Goal: Task Accomplishment & Management: Use online tool/utility

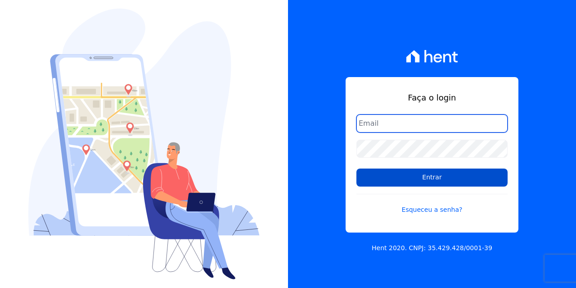
type input "administrativo@volumeengenharia.com.br"
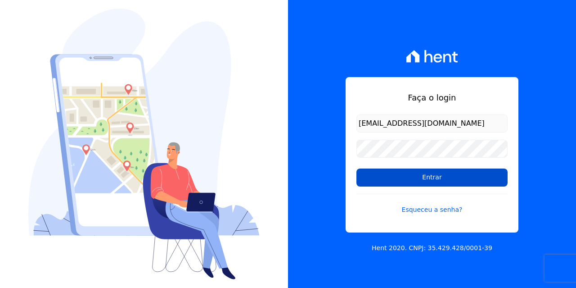
click at [435, 174] on input "Entrar" at bounding box center [431, 177] width 151 height 18
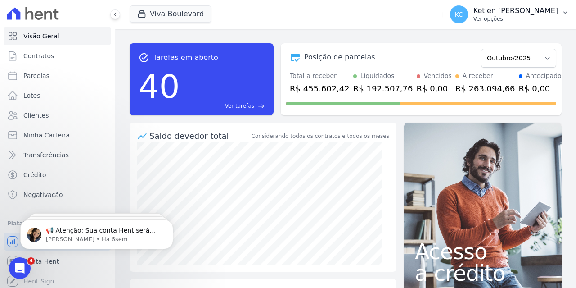
click at [527, 18] on p "Ver opções" at bounding box center [515, 18] width 85 height 7
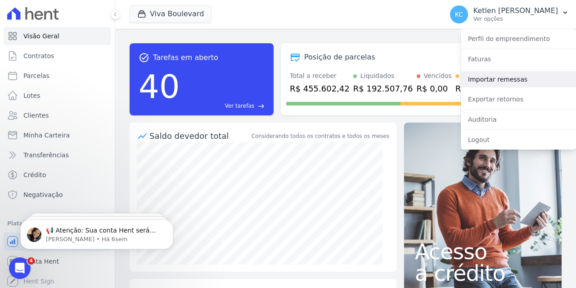
click at [510, 80] on link "Importar remessas" at bounding box center [518, 79] width 115 height 16
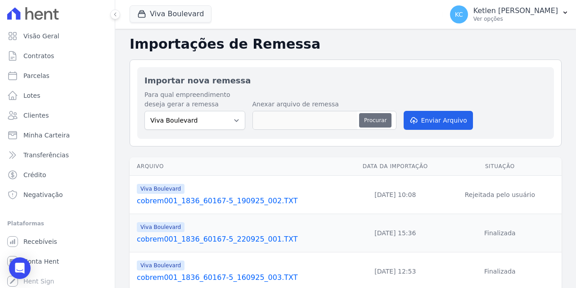
click at [373, 123] on button "Procurar" at bounding box center [375, 120] width 32 height 14
type input "cobrem756_4108_80448-7_011025_003.TXT"
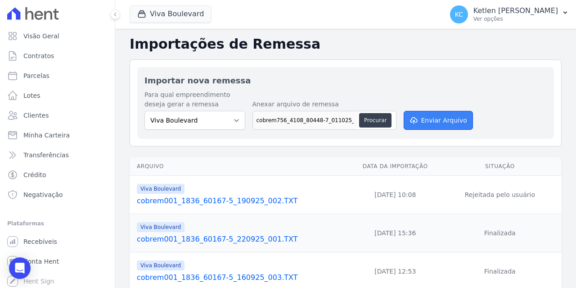
click at [436, 120] on button "Enviar Arquivo" at bounding box center [438, 120] width 69 height 19
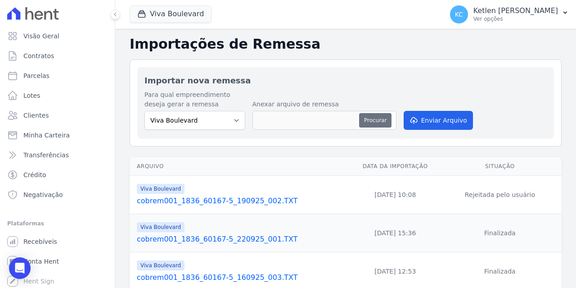
click at [369, 122] on button "Procurar" at bounding box center [375, 120] width 32 height 14
type input "cobrem001_1836_60167-5_011025_002.TXT"
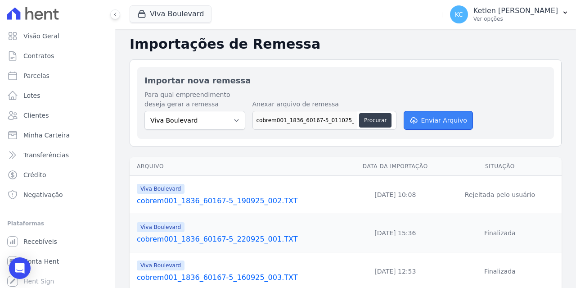
click at [444, 122] on button "Enviar Arquivo" at bounding box center [438, 120] width 69 height 19
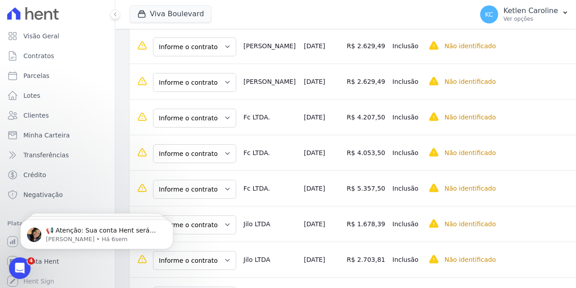
scroll to position [135, 0]
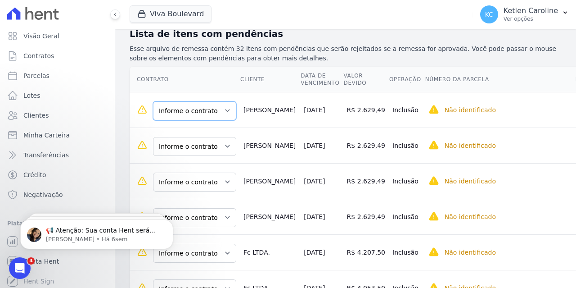
click at [215, 110] on select "Informe o contrato B11 - L30 B11 - L31 B11 - L32 B11 - L33" at bounding box center [194, 110] width 83 height 19
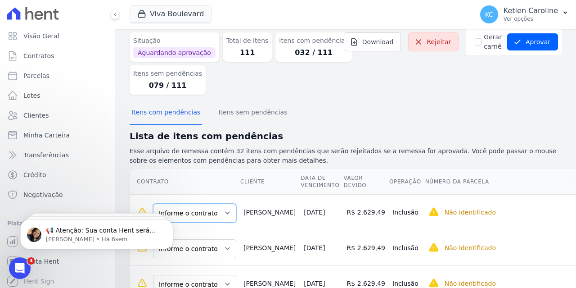
scroll to position [0, 0]
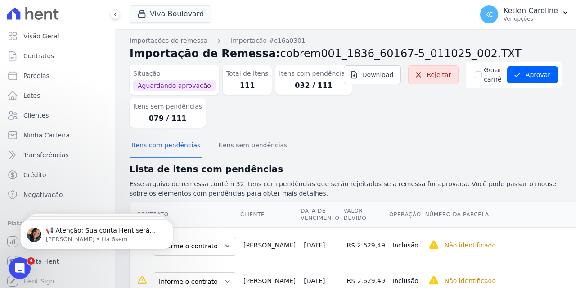
click at [319, 124] on dl "Situação Aguardando aprovação Total de Itens 111 Itens com pendências 032 / 111…" at bounding box center [256, 95] width 252 height 66
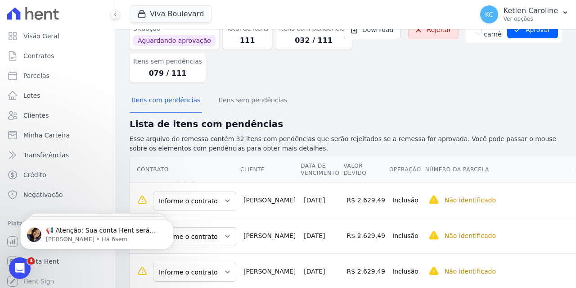
scroll to position [90, 0]
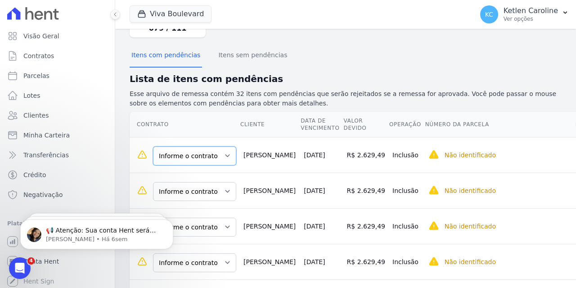
click at [206, 157] on select "Informe o contrato B11 - L30 B11 - L31 B11 - L32 B11 - L33" at bounding box center [194, 155] width 83 height 19
click at [397, 58] on div "Itens com pendências Itens sem pendências" at bounding box center [346, 56] width 432 height 22
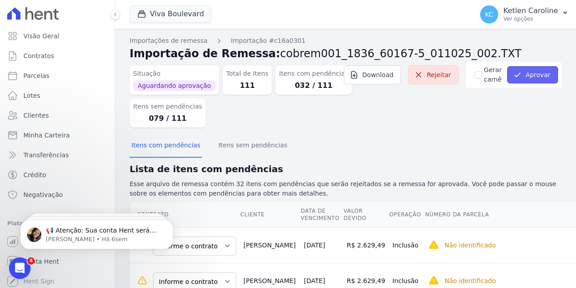
click at [535, 74] on button "Aprovar" at bounding box center [532, 74] width 51 height 17
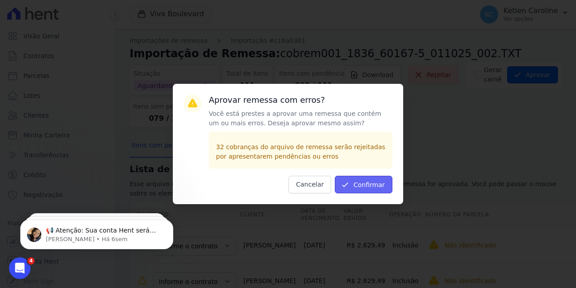
click at [362, 185] on button "Confirmar" at bounding box center [364, 184] width 58 height 18
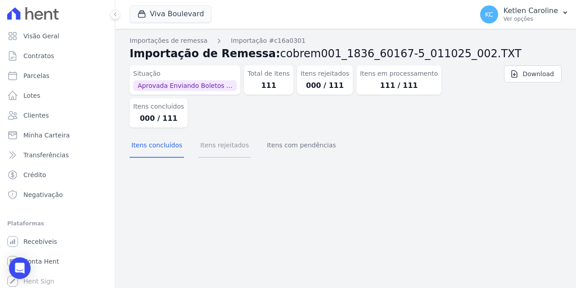
click at [233, 134] on button "Itens rejeitados" at bounding box center [224, 145] width 52 height 23
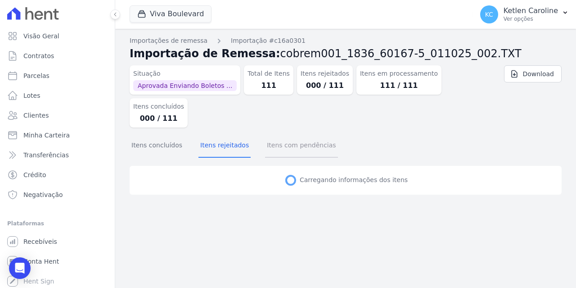
click at [270, 134] on button "Itens com pendências" at bounding box center [301, 145] width 72 height 23
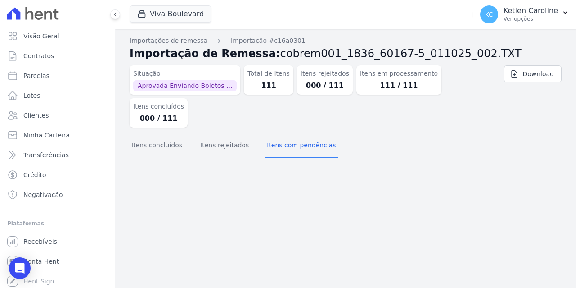
click at [189, 134] on div "Itens concluídos Itens rejeitados Itens com pendências" at bounding box center [234, 145] width 208 height 23
click at [176, 134] on button "Itens concluídos" at bounding box center [157, 145] width 54 height 23
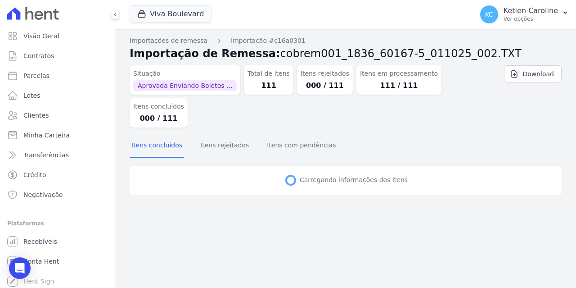
click at [59, 16] on div at bounding box center [58, 13] width 108 height 27
click at [52, 13] on icon at bounding box center [48, 15] width 8 height 9
click at [37, 22] on div at bounding box center [58, 13] width 108 height 27
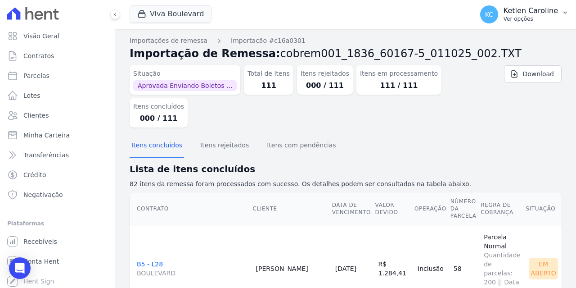
click at [528, 18] on p "Ver opções" at bounding box center [530, 18] width 54 height 7
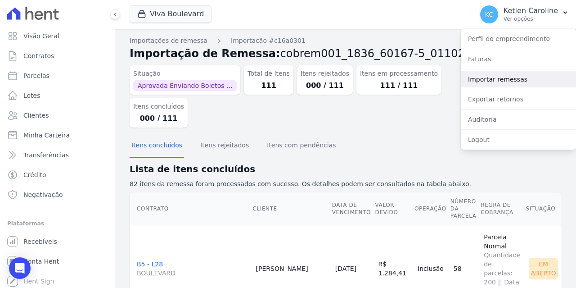
click at [508, 77] on link "Importar remessas" at bounding box center [518, 79] width 115 height 16
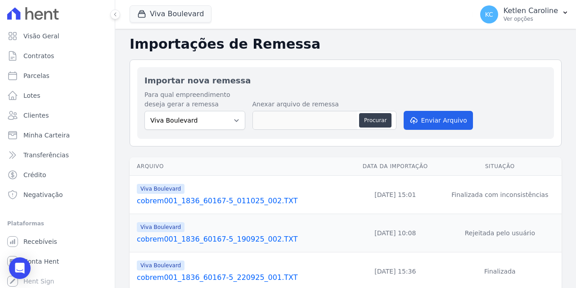
click at [234, 201] on link "cobrem001_1836_60167-5_011025_002.TXT" at bounding box center [243, 200] width 212 height 11
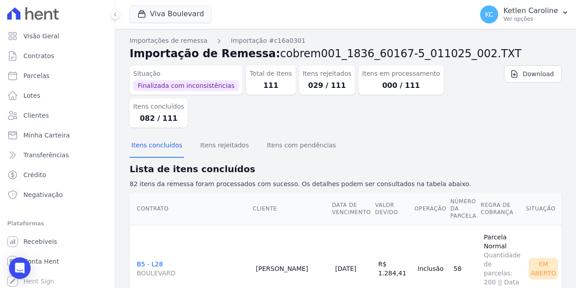
click at [303, 90] on dd "029 / 111" at bounding box center [327, 85] width 49 height 11
click at [307, 81] on dd "029 / 111" at bounding box center [327, 85] width 49 height 11
click at [290, 134] on button "Itens com pendências" at bounding box center [301, 145] width 72 height 23
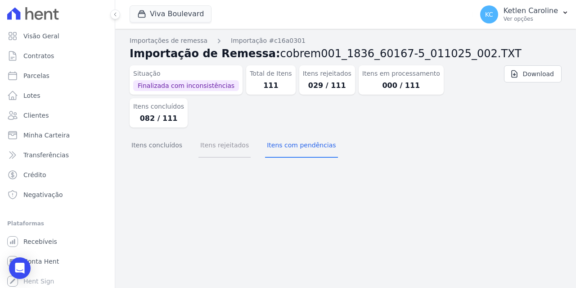
click at [220, 134] on button "Itens rejeitados" at bounding box center [224, 145] width 52 height 23
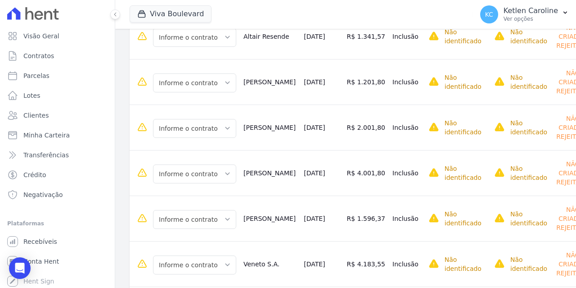
scroll to position [569, 0]
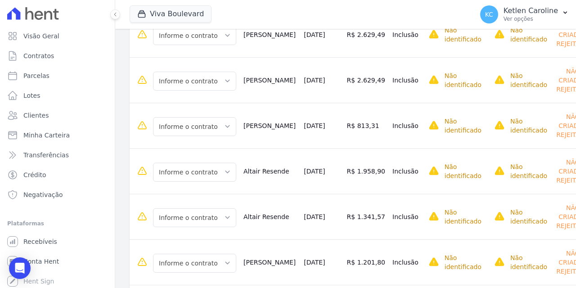
click at [216, 111] on td "Informe o contrato V03-L01 V03-L01" at bounding box center [185, 125] width 110 height 45
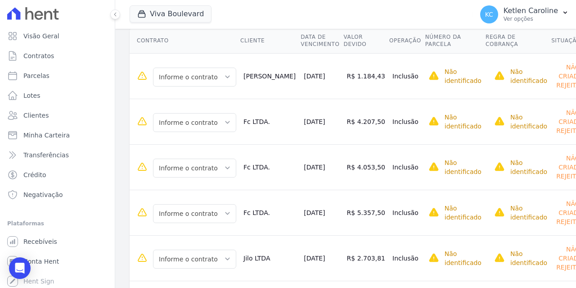
scroll to position [0, 0]
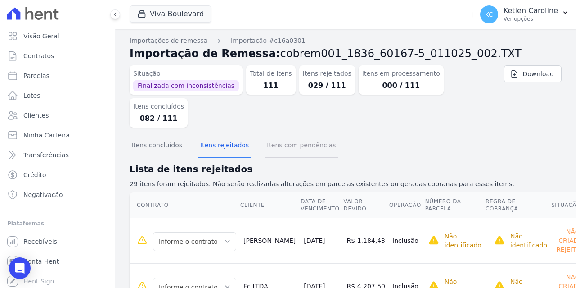
click at [267, 134] on button "Itens com pendências" at bounding box center [301, 145] width 72 height 23
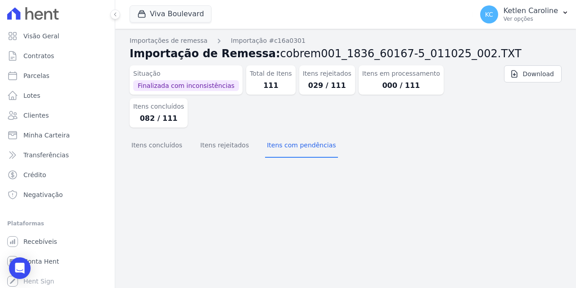
click at [304, 92] on div "Itens rejeitados 029 / 111" at bounding box center [327, 79] width 56 height 29
click at [309, 88] on dd "029 / 111" at bounding box center [327, 85] width 49 height 11
click at [188, 98] on div "Itens concluídos 082 / 111" at bounding box center [159, 112] width 58 height 29
click at [220, 134] on button "Itens rejeitados" at bounding box center [224, 145] width 52 height 23
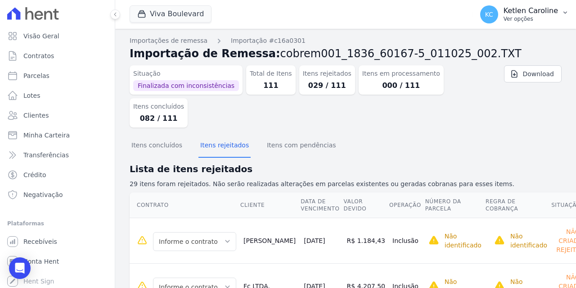
click at [523, 25] on button "KC Ketlen Caroline Ver opções" at bounding box center [524, 14] width 103 height 25
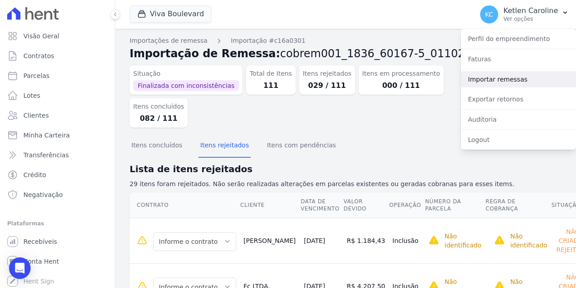
click at [484, 79] on link "Importar remessas" at bounding box center [518, 79] width 115 height 16
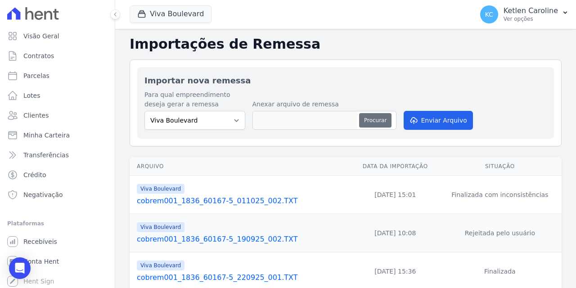
click at [366, 121] on button "Procurar" at bounding box center [375, 120] width 32 height 14
type input "cobrem001_1836_60167-5_011025_002.TXT"
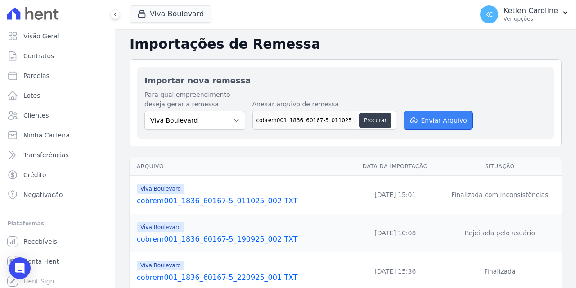
click at [420, 119] on button "Enviar Arquivo" at bounding box center [438, 120] width 69 height 19
